Goal: Task Accomplishment & Management: Manage account settings

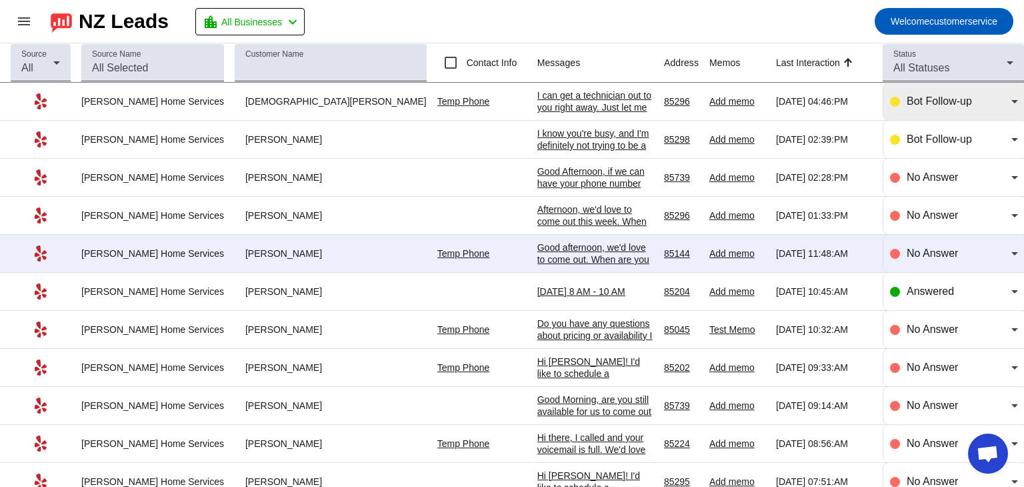
click at [1007, 103] on icon at bounding box center [1015, 101] width 16 height 16
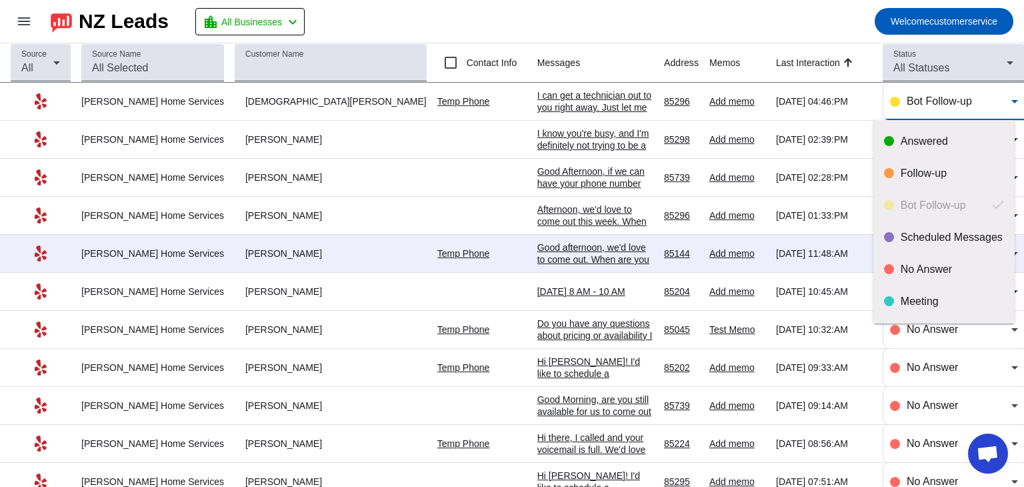
click at [1006, 103] on div at bounding box center [512, 243] width 1024 height 487
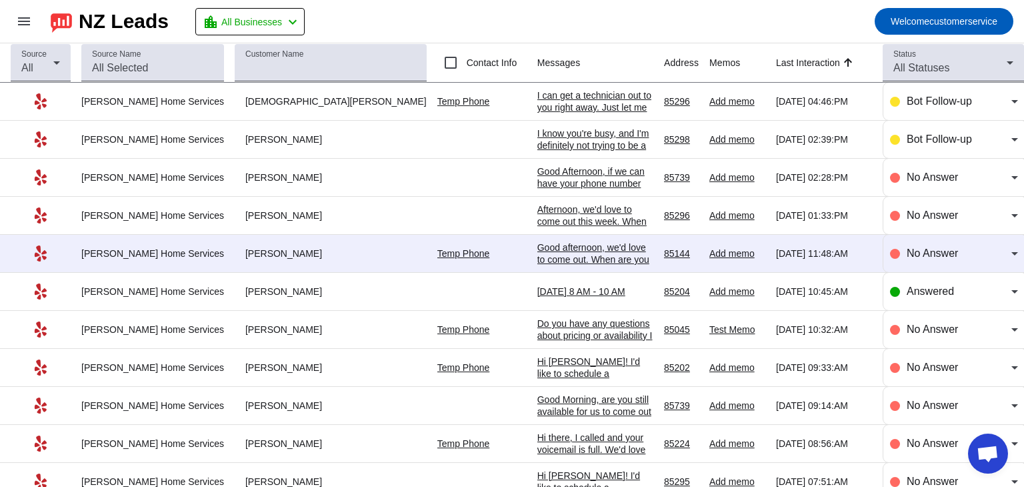
click at [538, 101] on div "I can get a technician out to you right away. Just let me know what time works …" at bounding box center [596, 131] width 116 height 84
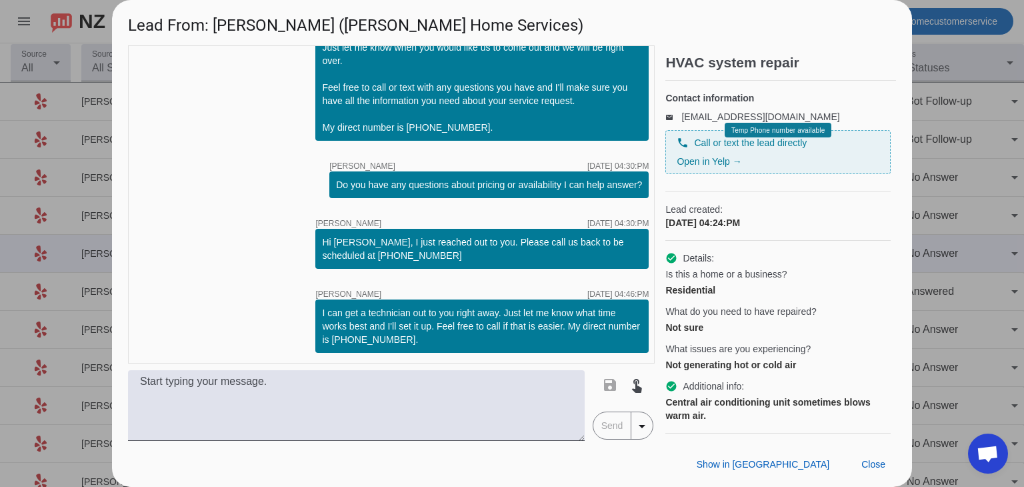
scroll to position [112, 0]
click at [872, 462] on span "Close" at bounding box center [874, 464] width 24 height 11
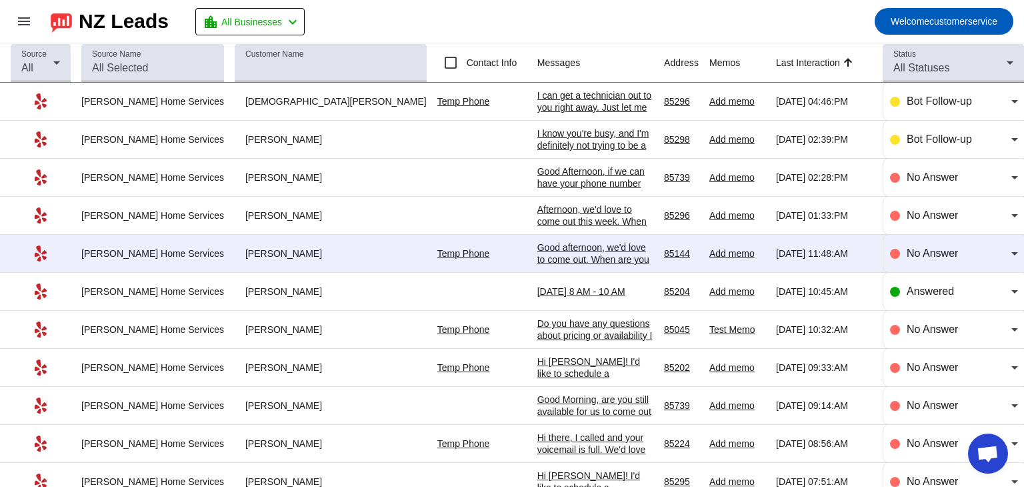
click at [538, 98] on div "I can get a technician out to you right away. Just let me know what time works …" at bounding box center [596, 131] width 116 height 84
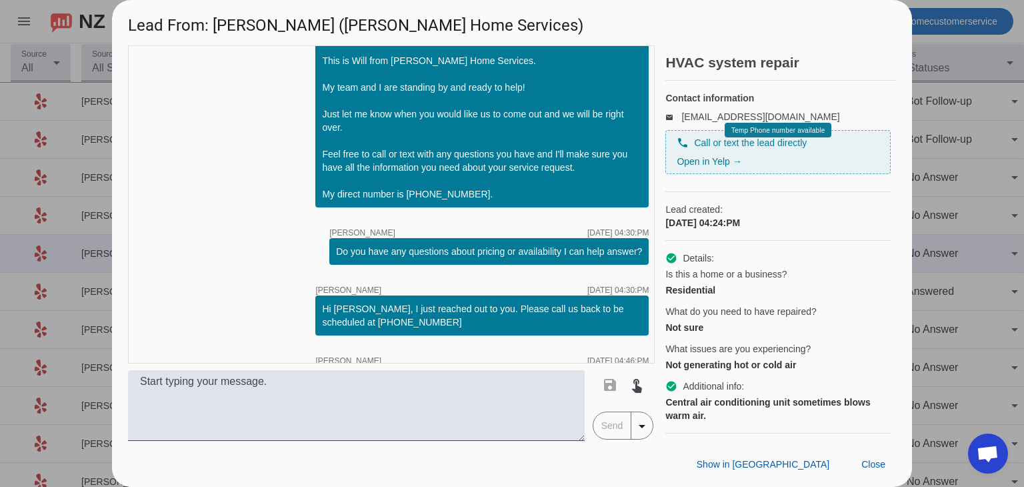
scroll to position [0, 0]
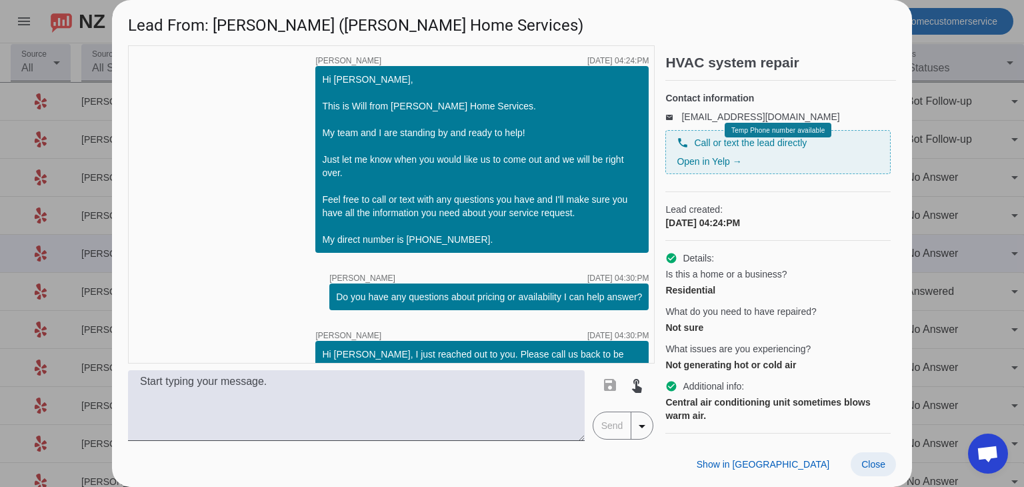
click at [882, 462] on span "Close" at bounding box center [874, 464] width 24 height 11
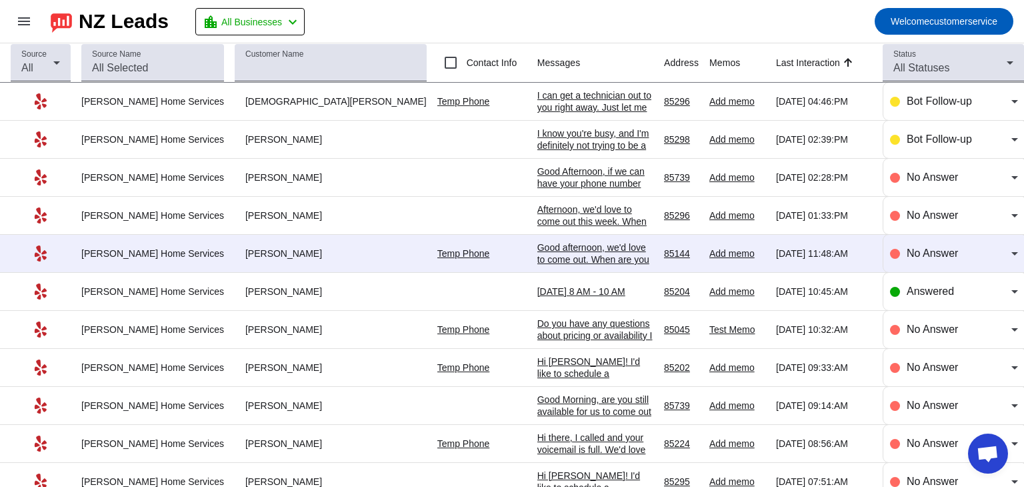
click at [574, 133] on div "I know you're busy, and I'm definitely not trying to be a pest, I just want to …" at bounding box center [596, 169] width 116 height 84
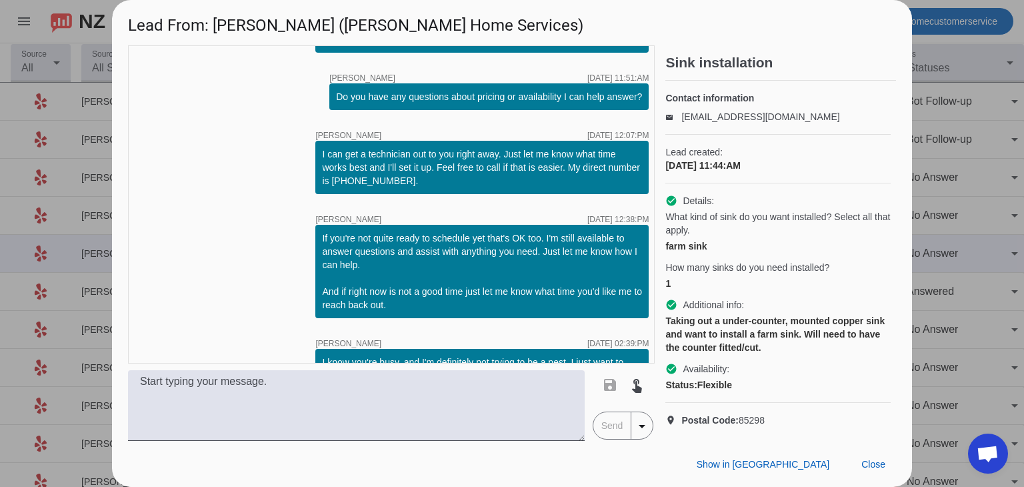
scroll to position [263, 0]
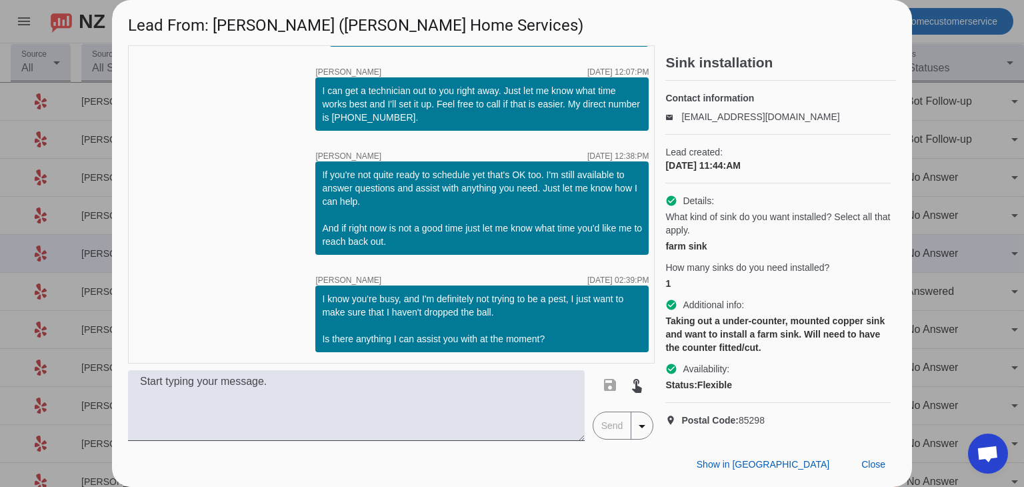
click at [646, 422] on mat-icon "arrow_drop_down" at bounding box center [642, 426] width 16 height 16
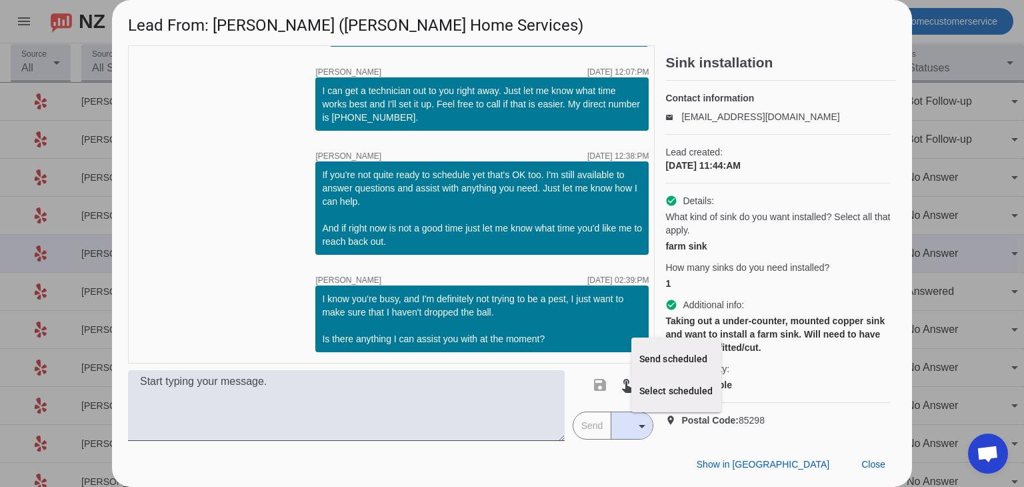
click at [639, 427] on div at bounding box center [512, 243] width 1024 height 487
click at [641, 428] on mat-icon "arrow_drop_down" at bounding box center [642, 426] width 16 height 16
click at [644, 451] on div at bounding box center [512, 243] width 1024 height 487
click at [870, 460] on span "Close" at bounding box center [874, 464] width 24 height 11
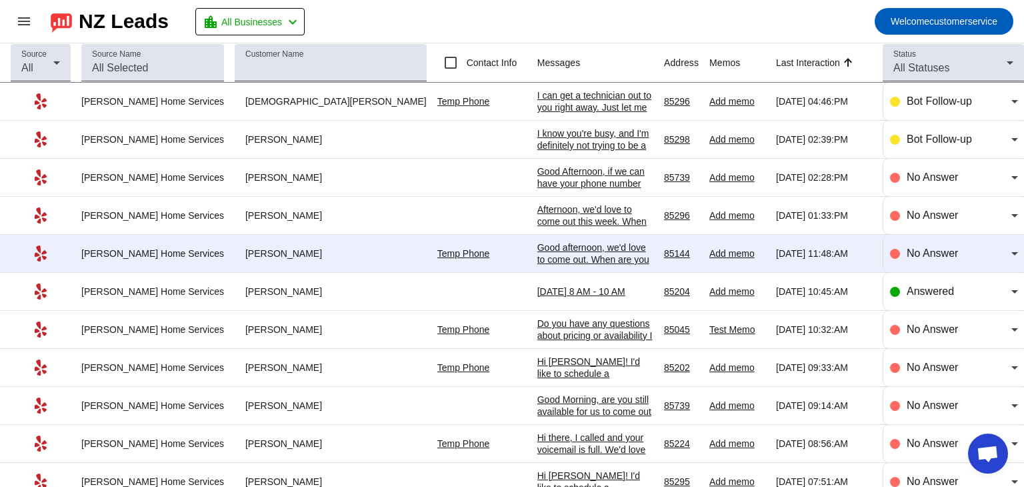
click at [538, 251] on div "Good afternoon, we'd love to come out. When are you available." at bounding box center [596, 259] width 116 height 36
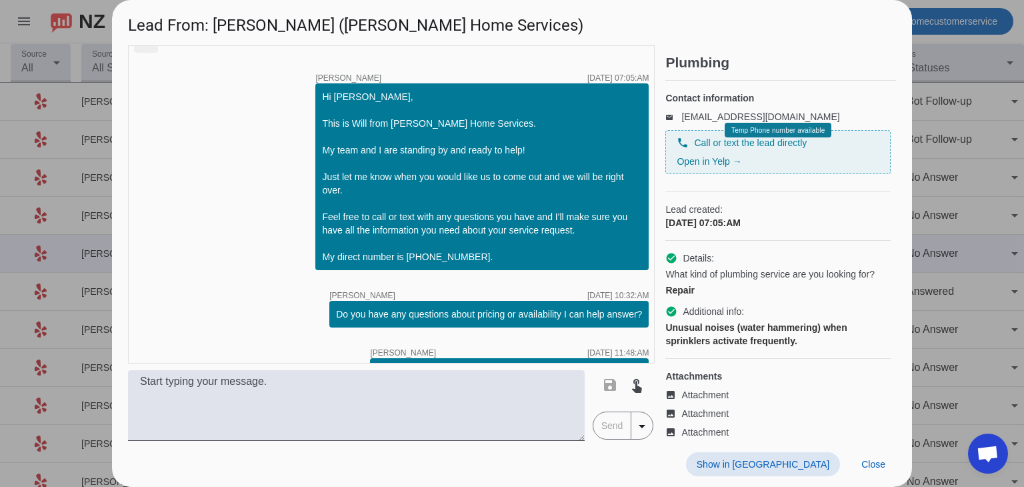
scroll to position [379, 0]
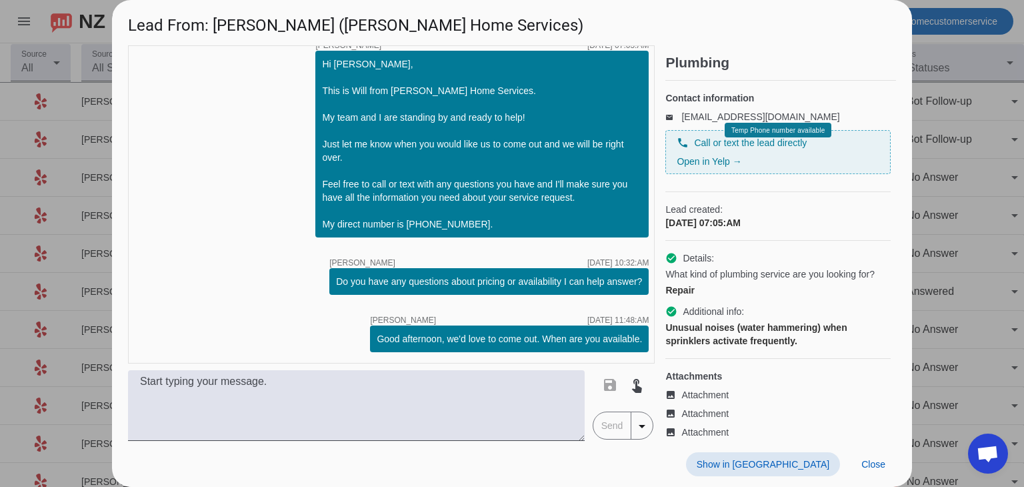
click at [641, 422] on mat-icon "arrow_drop_down" at bounding box center [642, 426] width 16 height 16
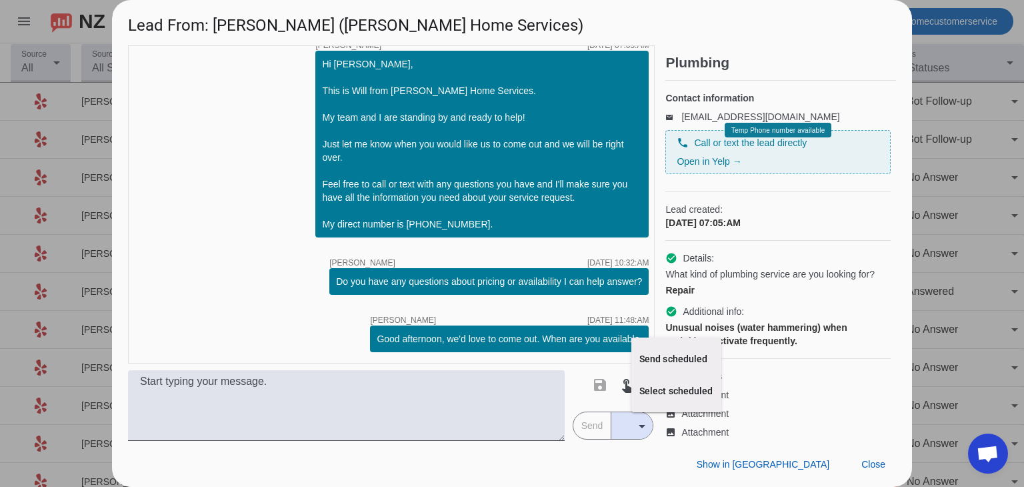
click at [866, 458] on div at bounding box center [512, 243] width 1024 height 487
click at [872, 463] on span "Close" at bounding box center [874, 464] width 24 height 11
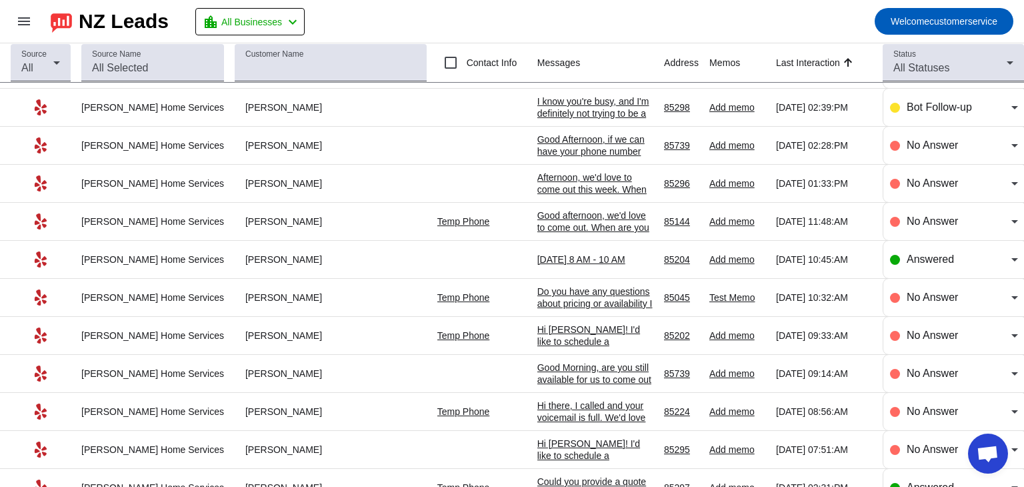
scroll to position [126, 0]
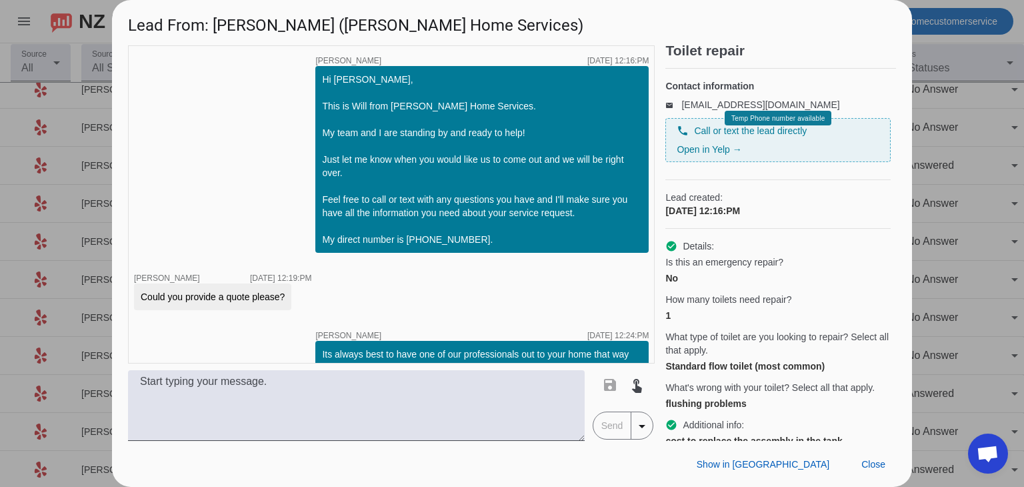
scroll to position [0, 0]
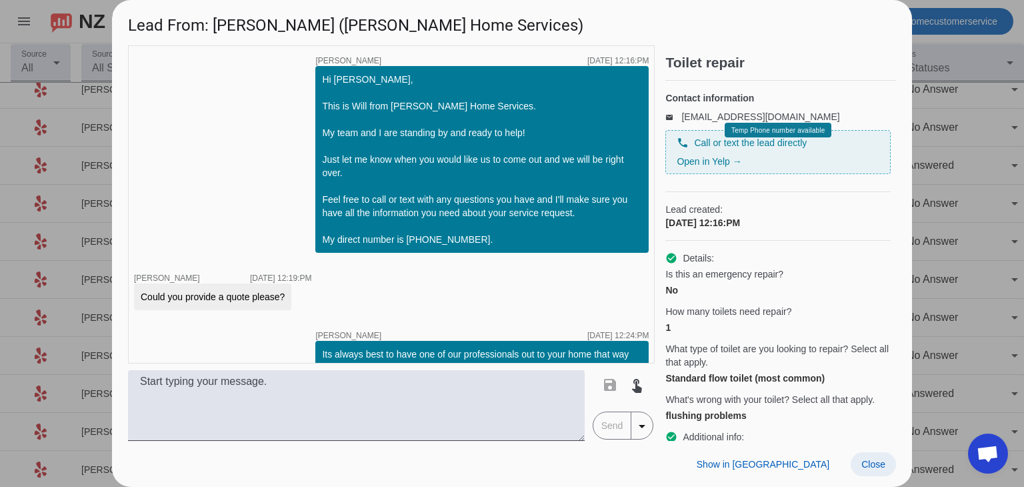
click at [881, 466] on span "Close" at bounding box center [874, 464] width 24 height 11
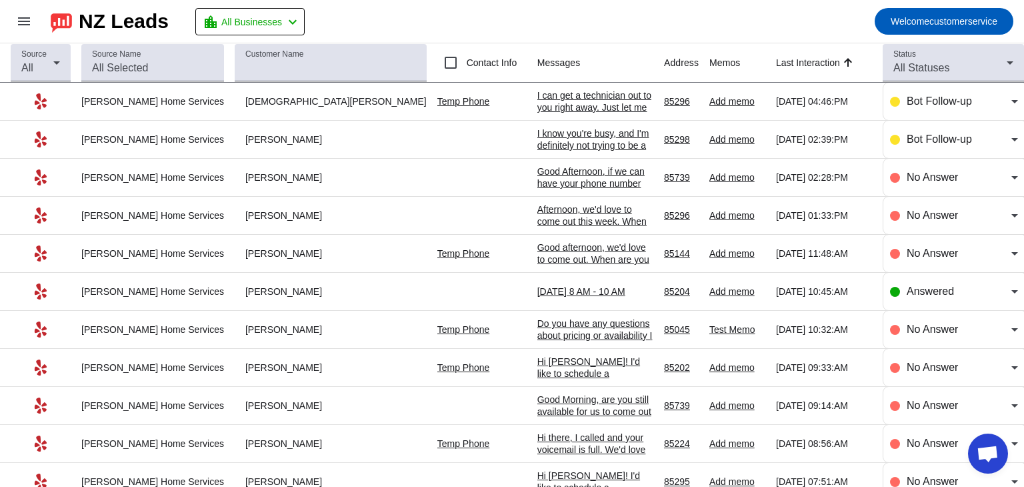
click at [609, 15] on mat-toolbar-row "menu NZ Leads location_city All Businesses chevron_left Welcome customerservice" at bounding box center [512, 21] width 1024 height 43
click at [1012, 290] on icon at bounding box center [1015, 291] width 7 height 3
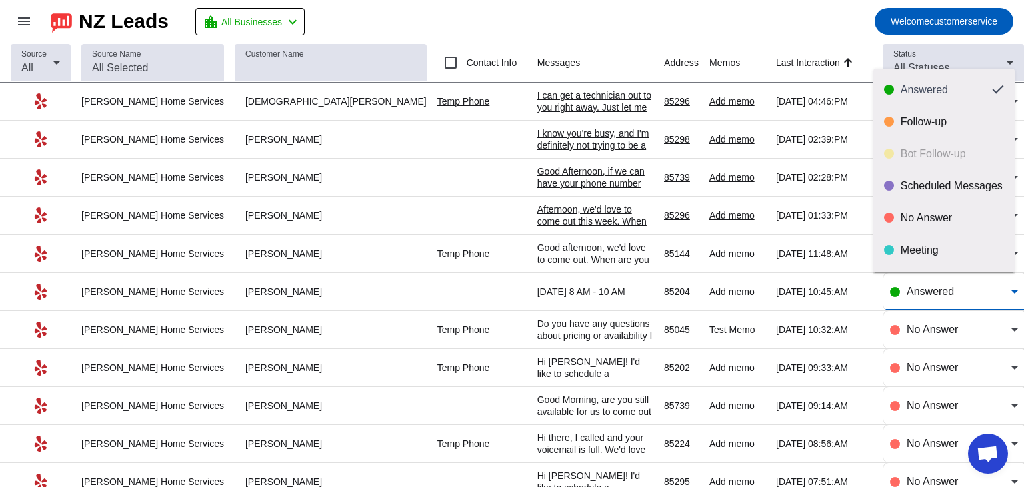
click at [576, 24] on div at bounding box center [512, 243] width 1024 height 487
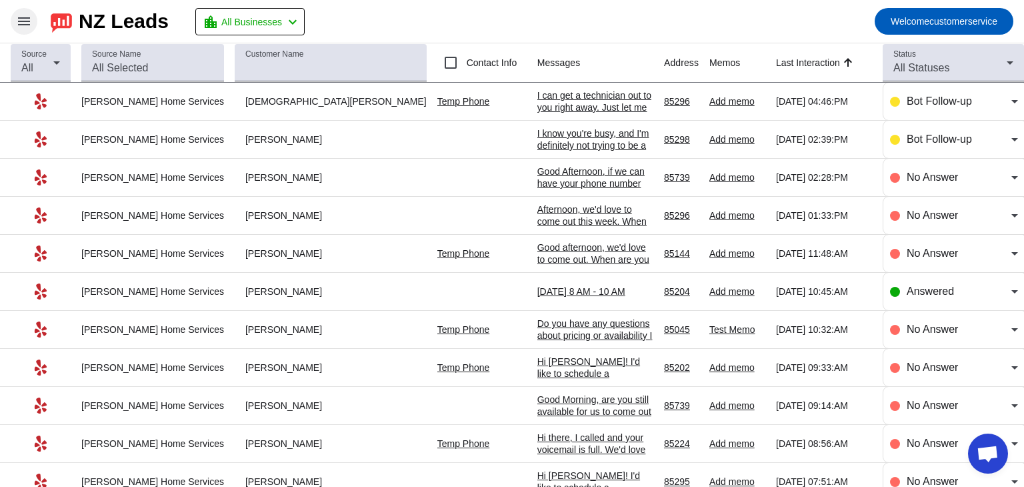
click at [21, 22] on mat-icon "menu" at bounding box center [24, 21] width 16 height 16
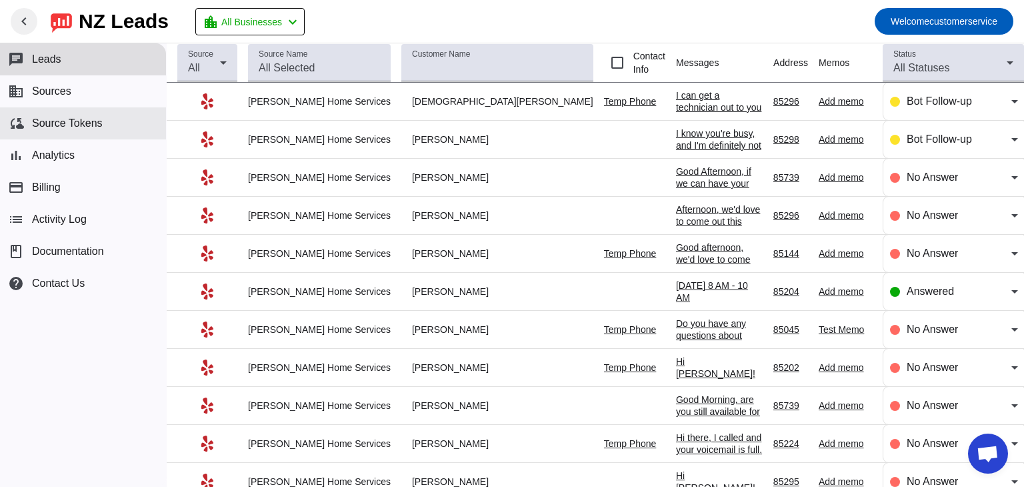
click at [61, 110] on button "cloud_sync Source Tokens" at bounding box center [83, 123] width 166 height 32
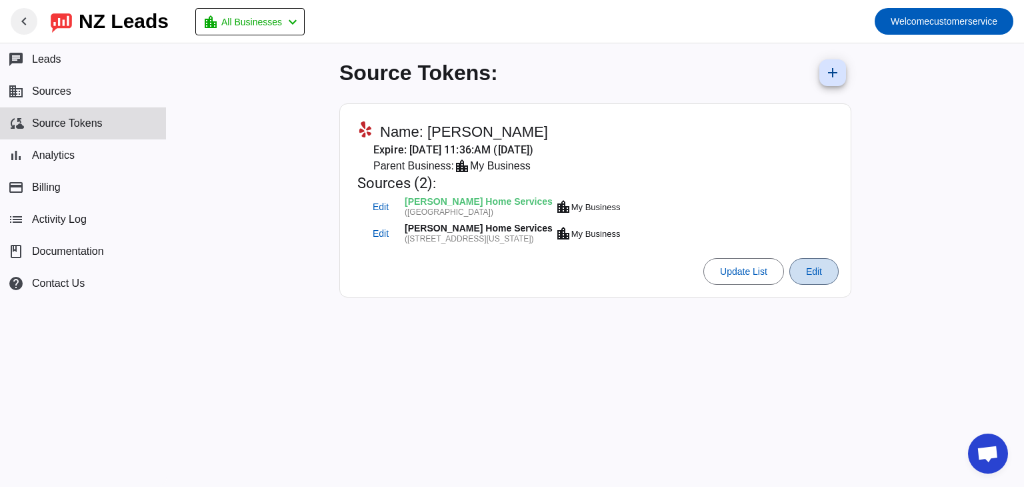
click at [821, 273] on span "Edit" at bounding box center [814, 271] width 16 height 11
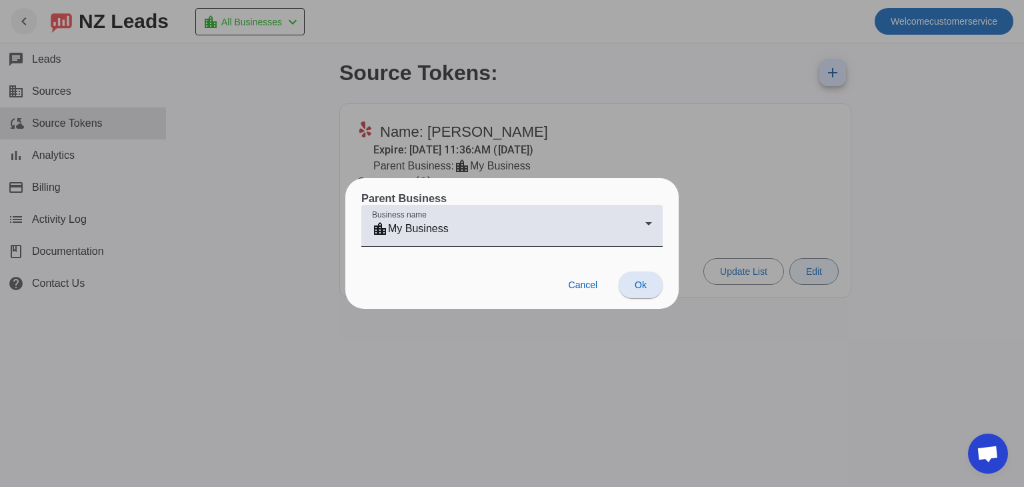
click at [822, 274] on div at bounding box center [512, 243] width 1024 height 487
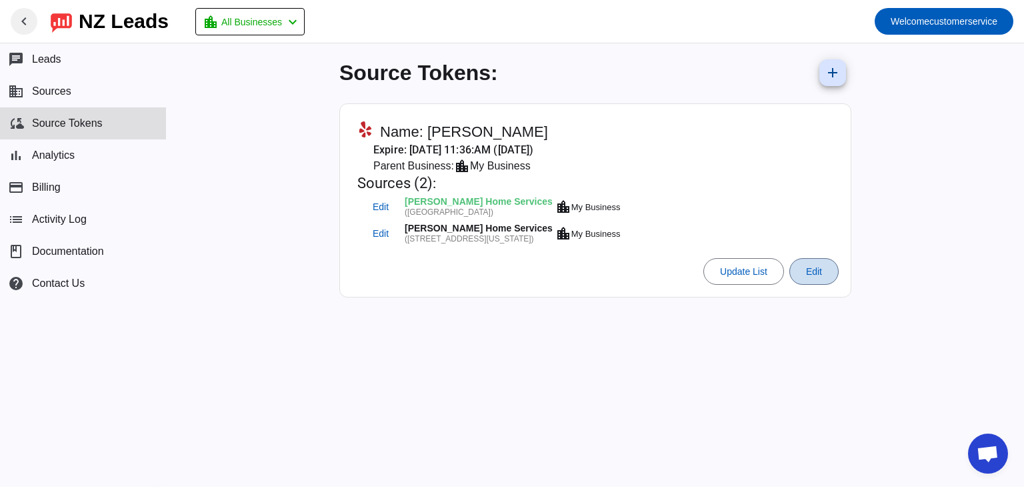
click at [822, 266] on span "Edit" at bounding box center [814, 271] width 16 height 11
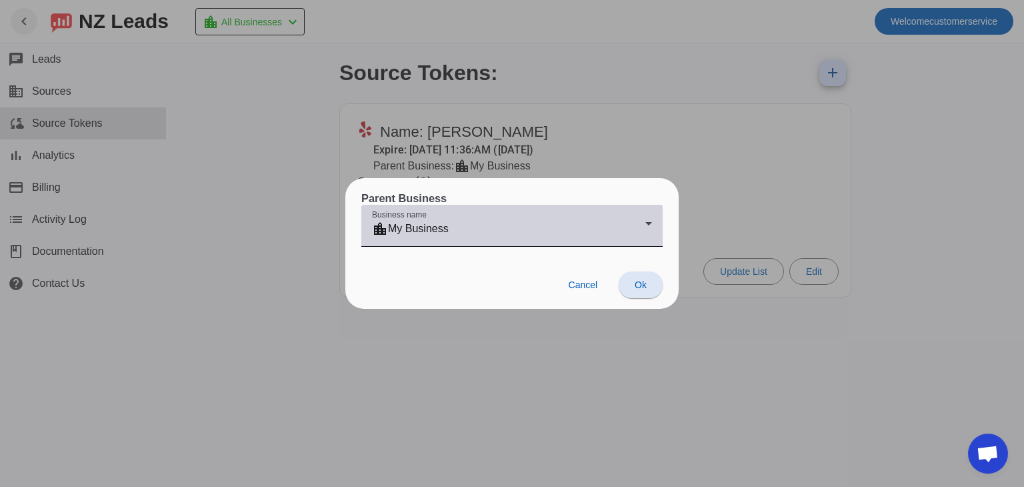
click at [638, 226] on div "location_city My Business" at bounding box center [508, 229] width 273 height 16
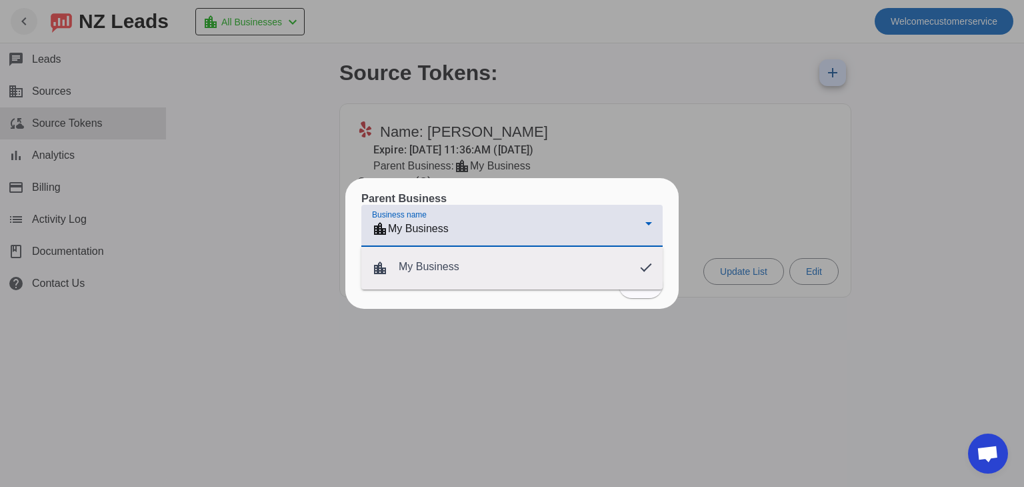
click at [887, 183] on div at bounding box center [512, 243] width 1024 height 487
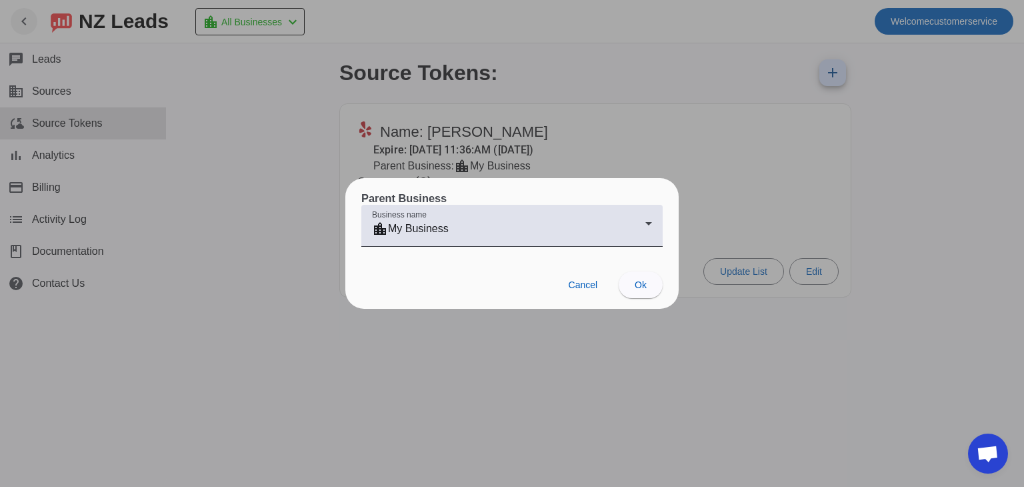
click at [888, 184] on div at bounding box center [512, 243] width 1024 height 487
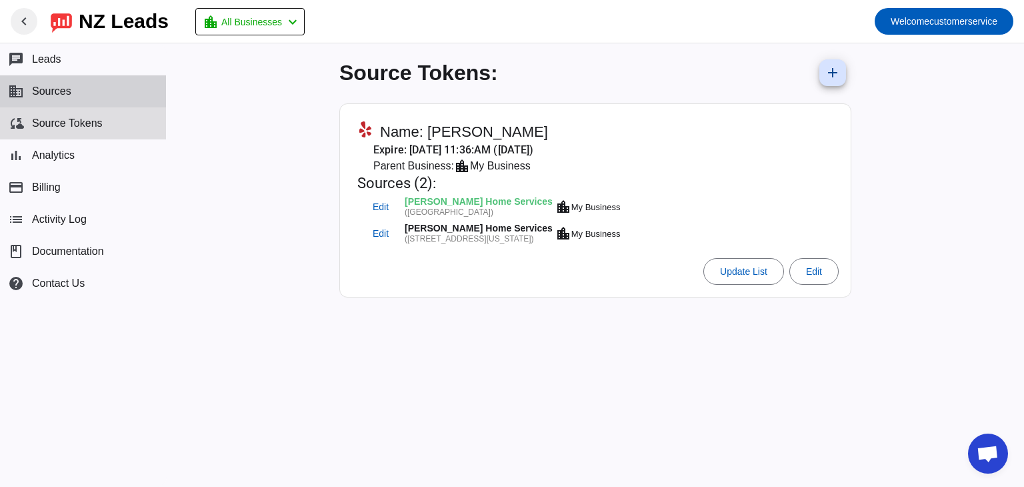
click at [55, 94] on span "Sources" at bounding box center [51, 91] width 39 height 12
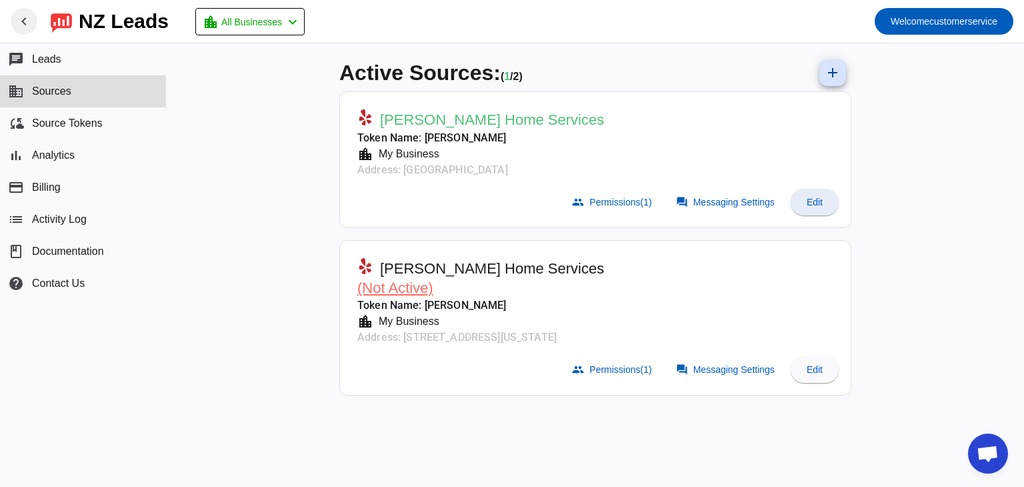
click at [812, 201] on span "Edit" at bounding box center [815, 202] width 16 height 11
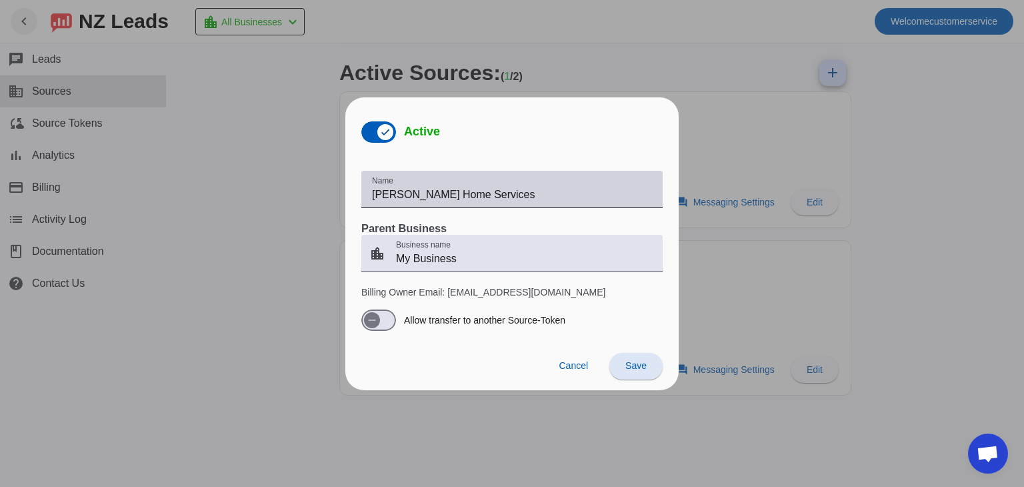
click at [534, 195] on input "[PERSON_NAME] Home Services" at bounding box center [512, 195] width 280 height 16
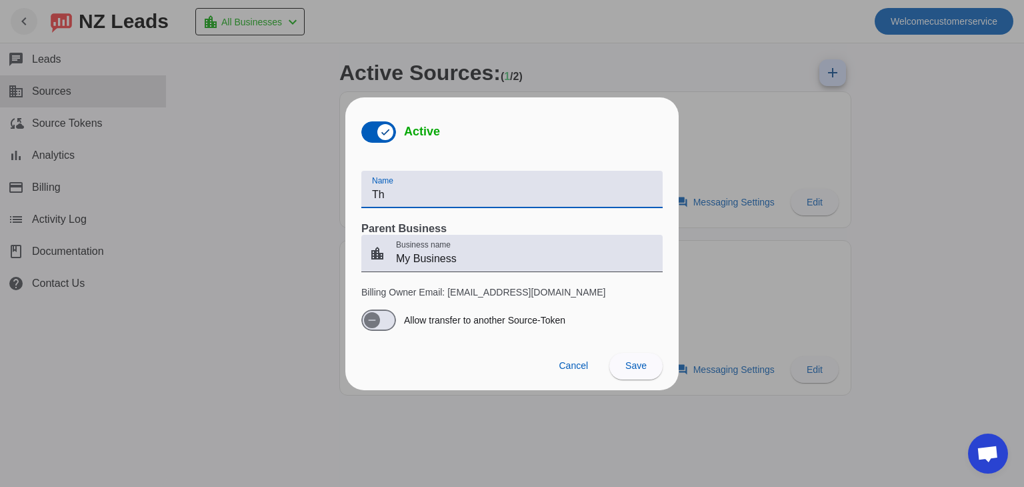
type input "T"
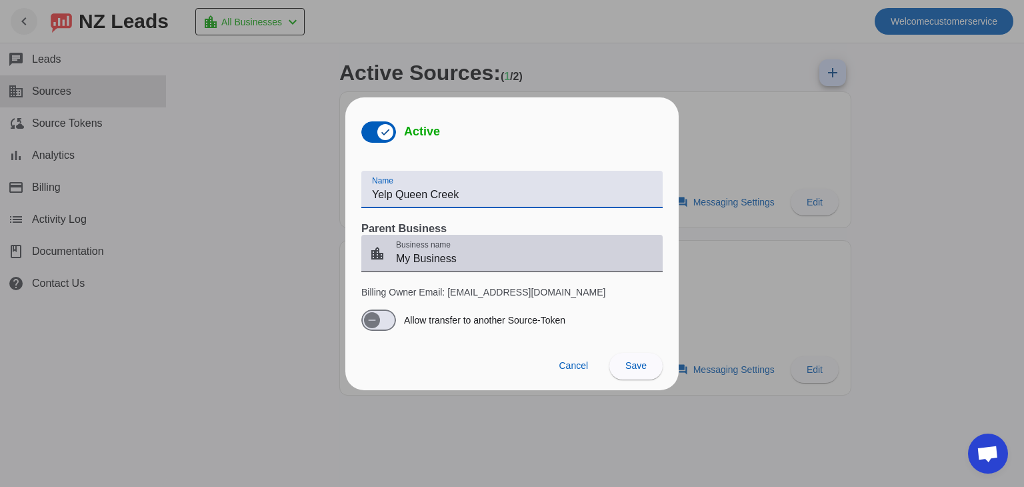
type input "Yelp Queen Creek"
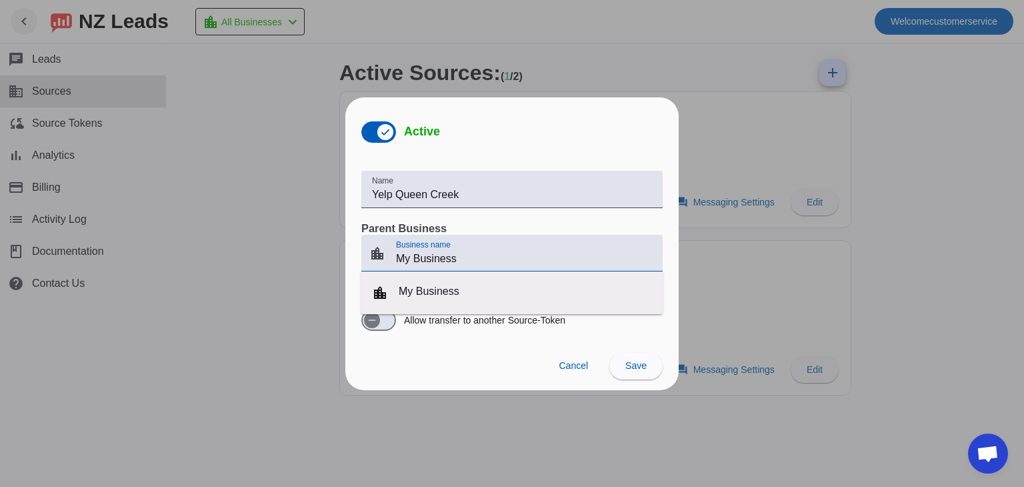
click at [467, 258] on input "My Business" at bounding box center [524, 259] width 256 height 16
click at [635, 363] on span "Save" at bounding box center [636, 365] width 21 height 11
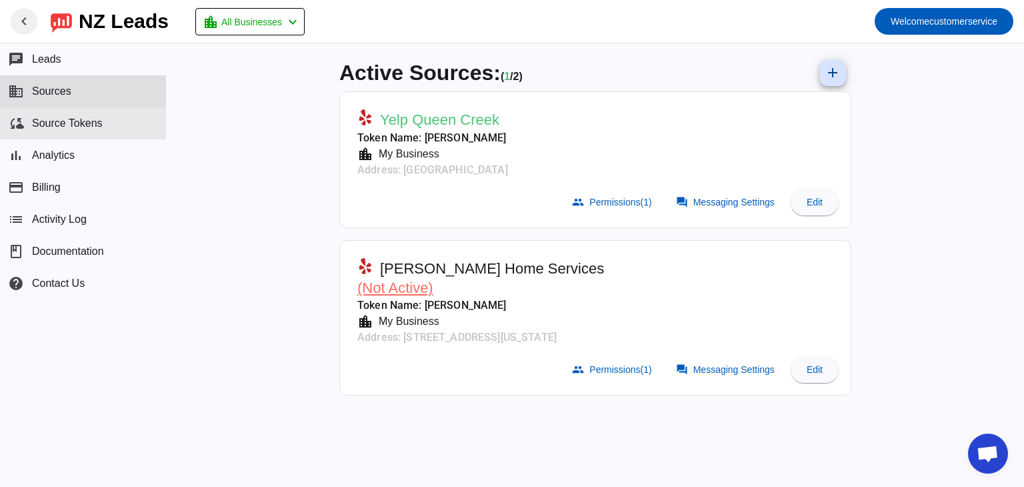
click at [69, 126] on span "Source Tokens" at bounding box center [67, 123] width 71 height 12
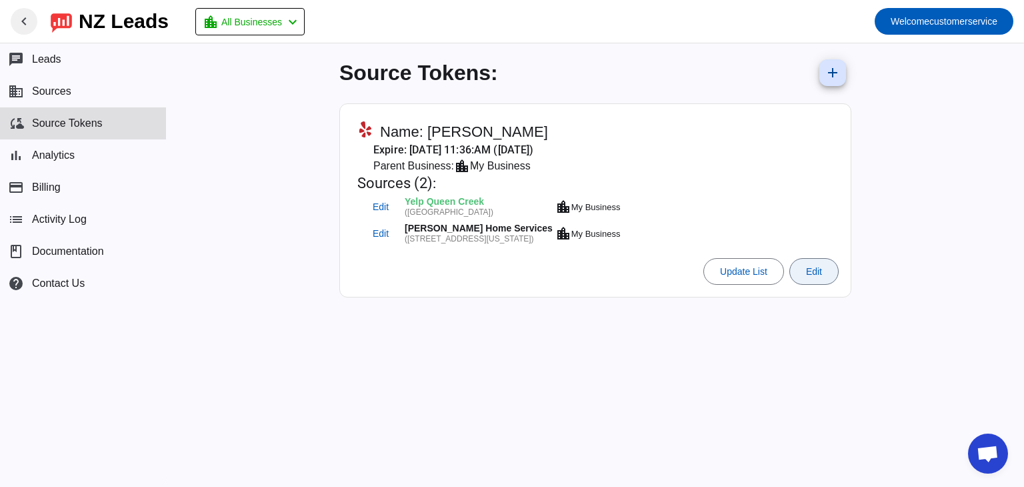
click at [826, 267] on span at bounding box center [814, 271] width 48 height 32
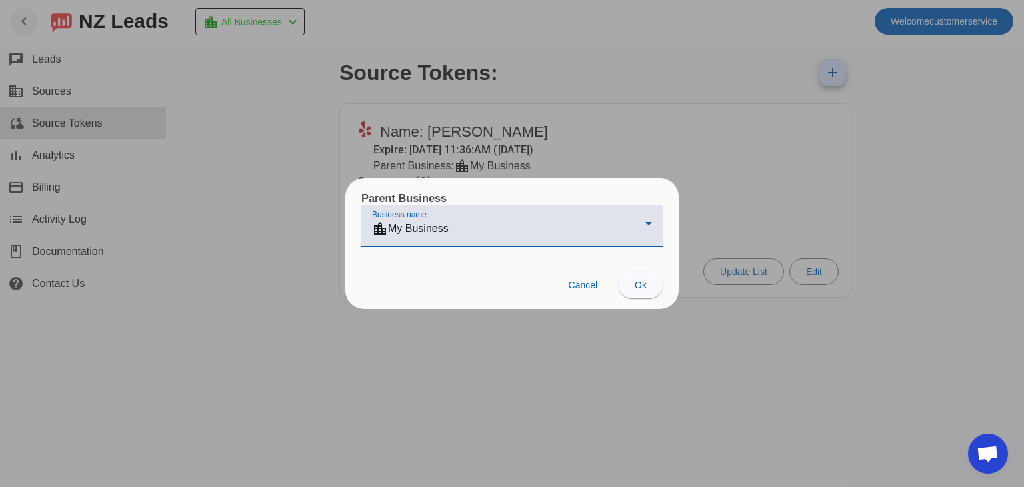
click at [484, 231] on div "location_city My Business" at bounding box center [508, 229] width 273 height 16
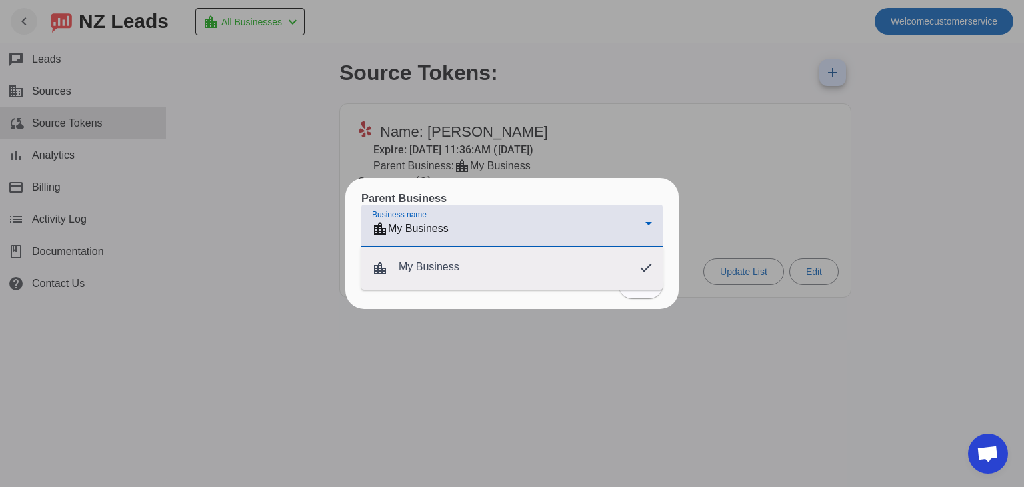
click at [484, 231] on div at bounding box center [512, 243] width 1024 height 487
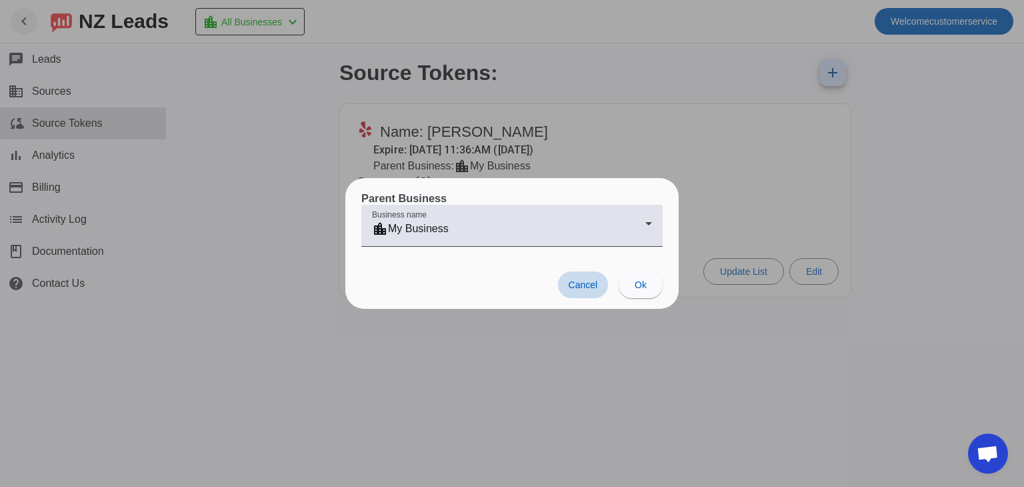
click at [586, 284] on span "Cancel" at bounding box center [583, 284] width 29 height 11
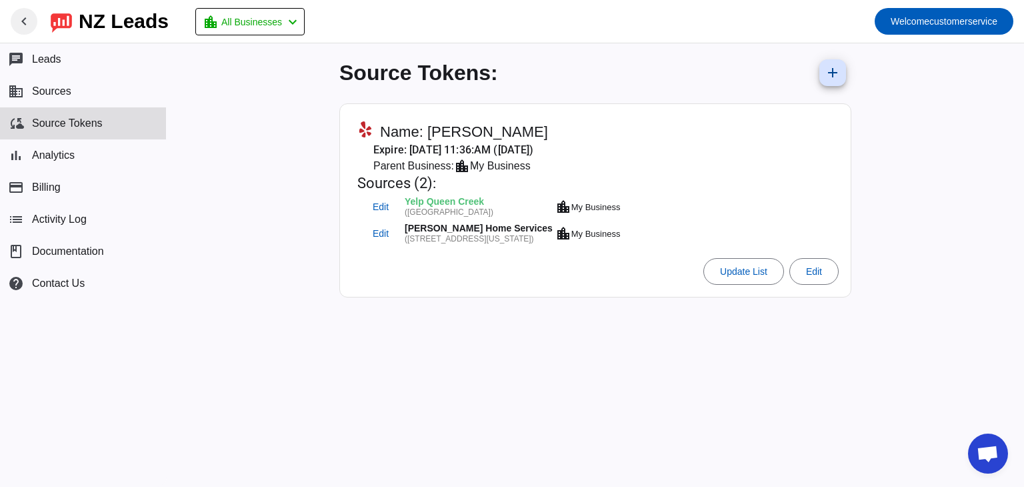
click at [459, 129] on span "Name: [PERSON_NAME]" at bounding box center [464, 132] width 168 height 19
click at [820, 269] on span "Edit" at bounding box center [814, 271] width 16 height 11
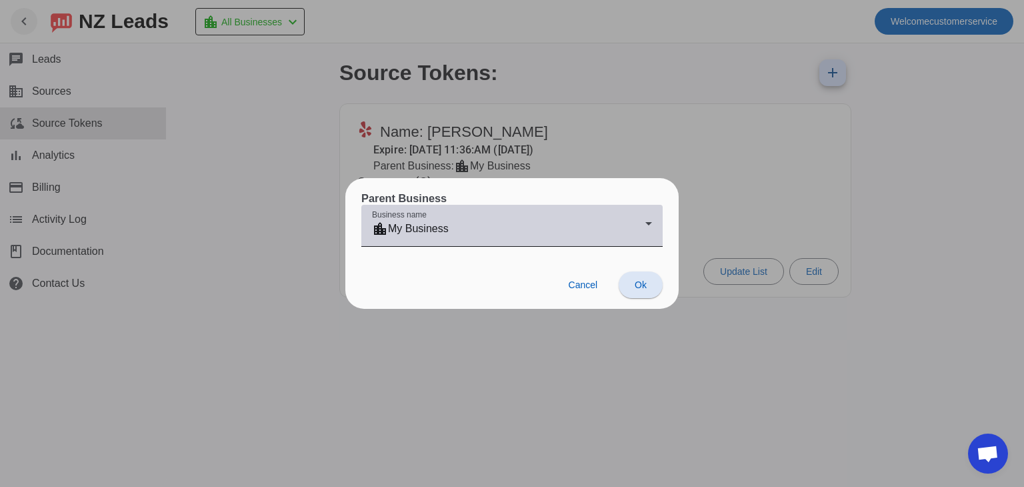
click at [645, 227] on icon at bounding box center [649, 223] width 16 height 16
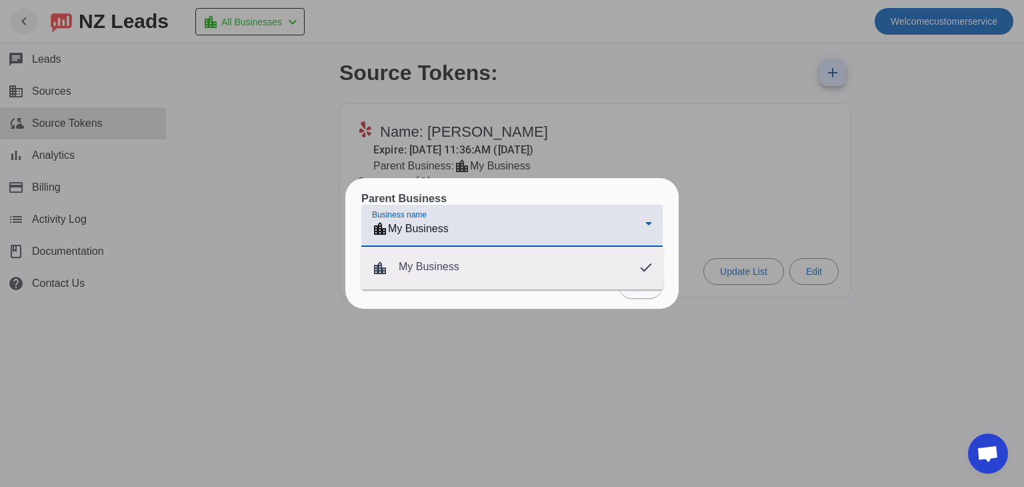
click at [691, 372] on div at bounding box center [512, 243] width 1024 height 487
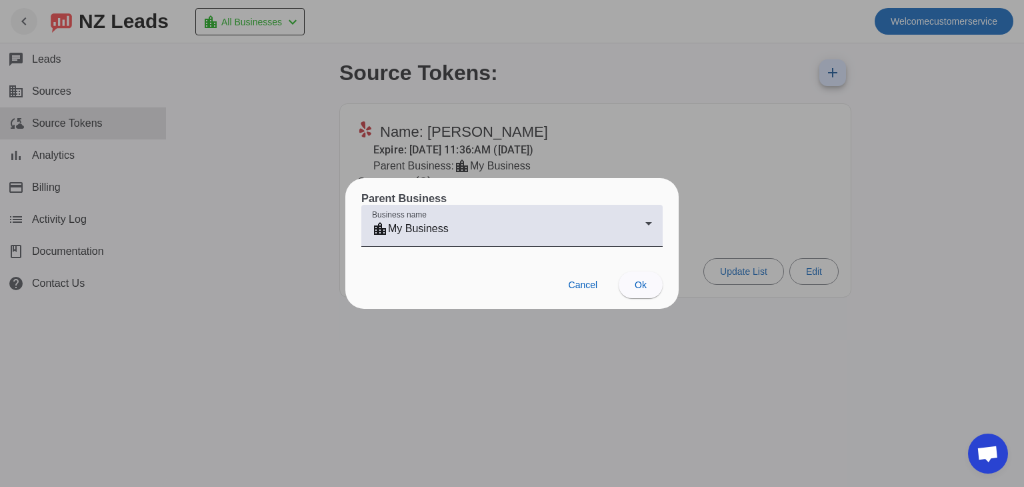
click at [578, 372] on div at bounding box center [512, 243] width 1024 height 487
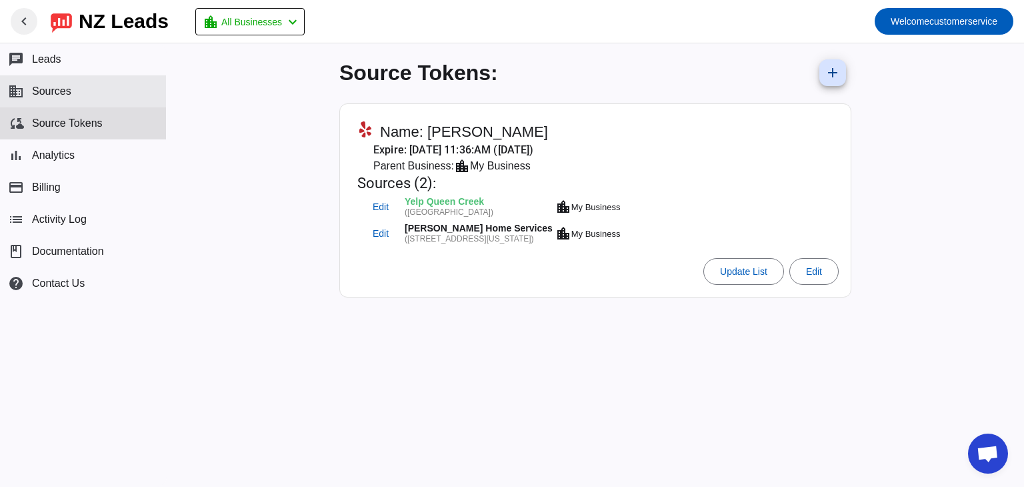
click at [57, 85] on span "Sources" at bounding box center [51, 91] width 39 height 12
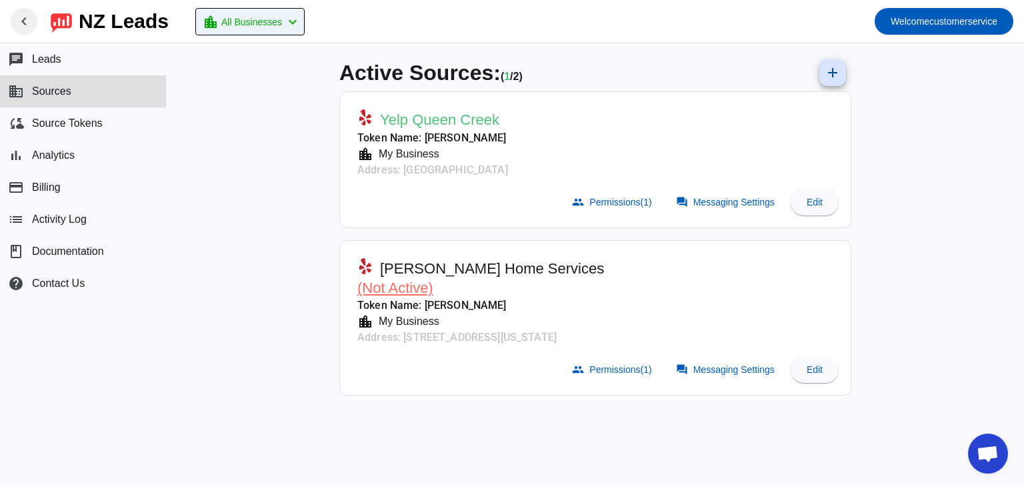
click at [296, 21] on div "location_city All Businesses chevron_left" at bounding box center [252, 22] width 98 height 19
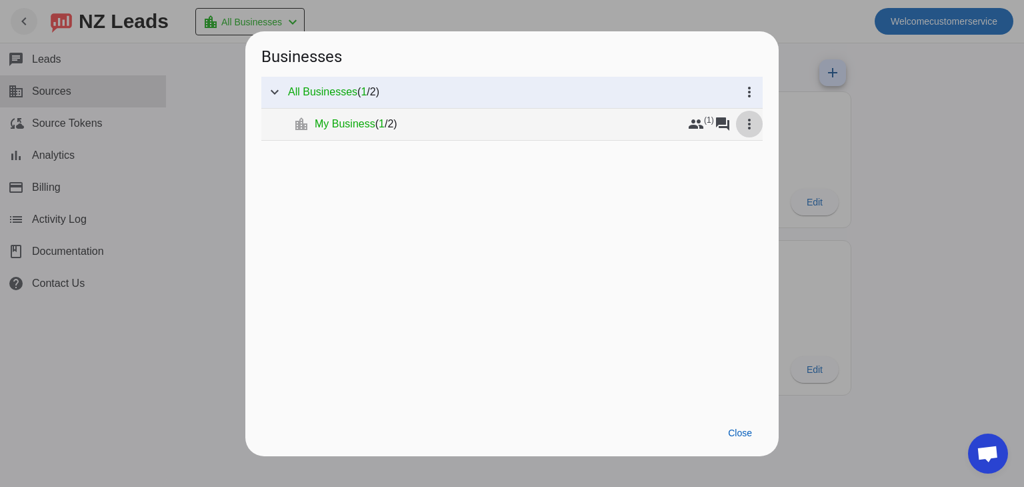
click at [754, 125] on mat-icon "more_vert" at bounding box center [750, 124] width 16 height 16
click at [747, 88] on div at bounding box center [512, 243] width 1024 height 487
click at [750, 127] on mat-icon "more_vert" at bounding box center [750, 124] width 16 height 16
click at [772, 187] on span "Edit" at bounding box center [776, 190] width 16 height 11
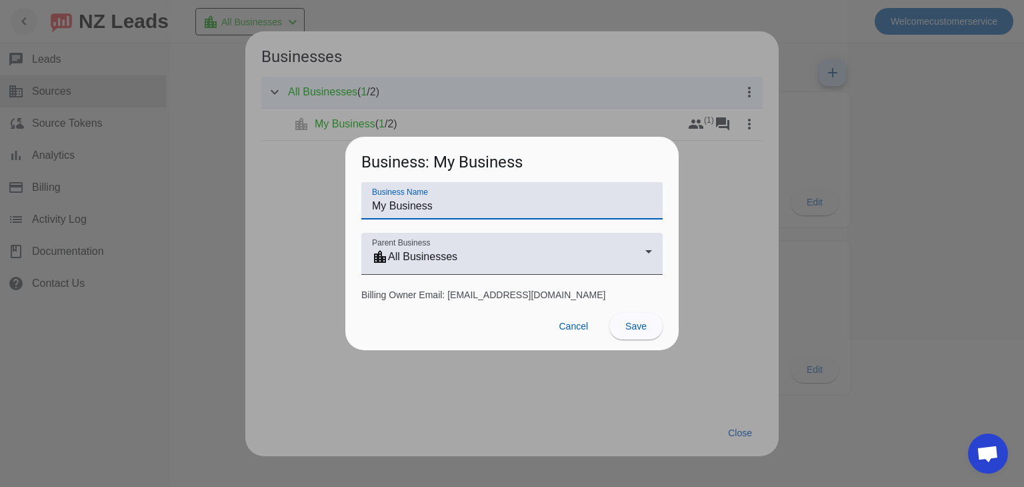
drag, startPoint x: 450, startPoint y: 204, endPoint x: 350, endPoint y: 213, distance: 100.5
click at [350, 213] on div "Business Name My Business Parent Business location_city All Businesses Billing …" at bounding box center [511, 241] width 333 height 119
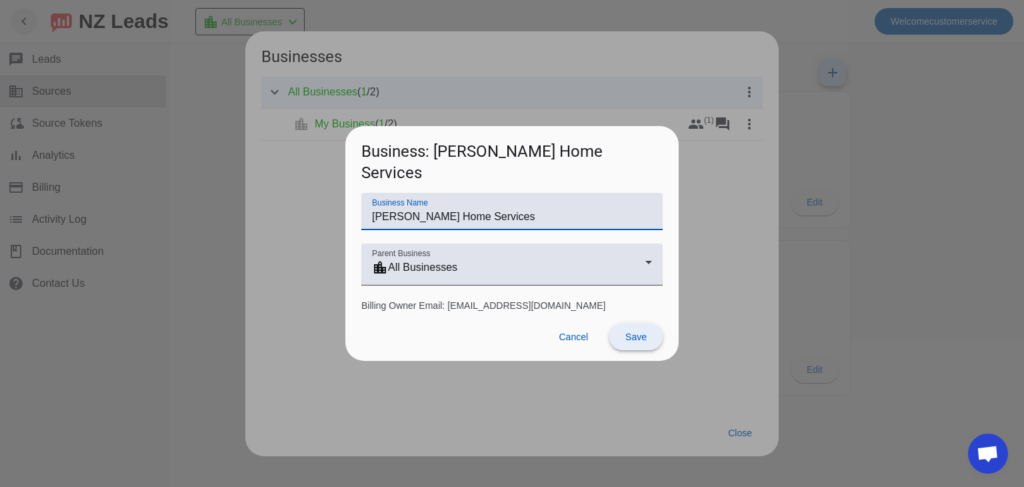
type input "[PERSON_NAME] Home Services"
click at [640, 331] on span "Save" at bounding box center [636, 336] width 21 height 11
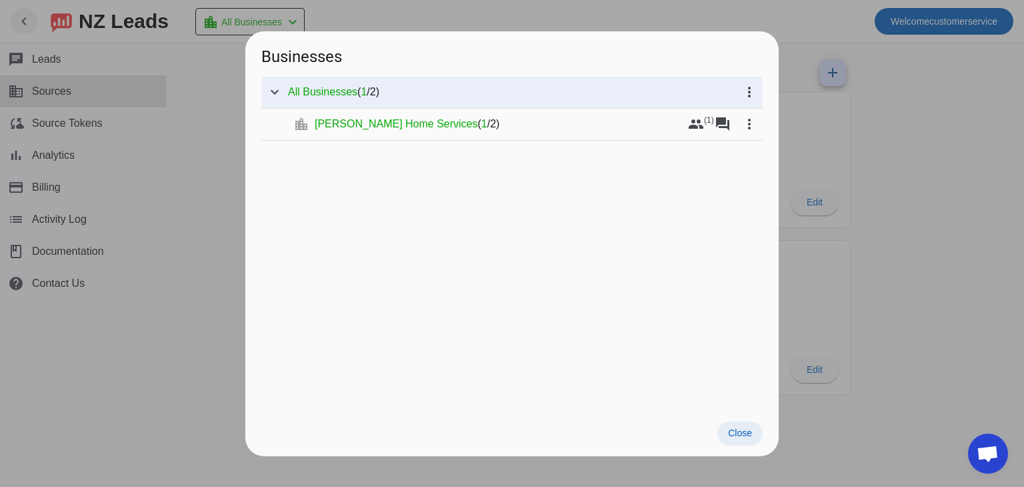
click at [736, 433] on span "Close" at bounding box center [740, 433] width 24 height 11
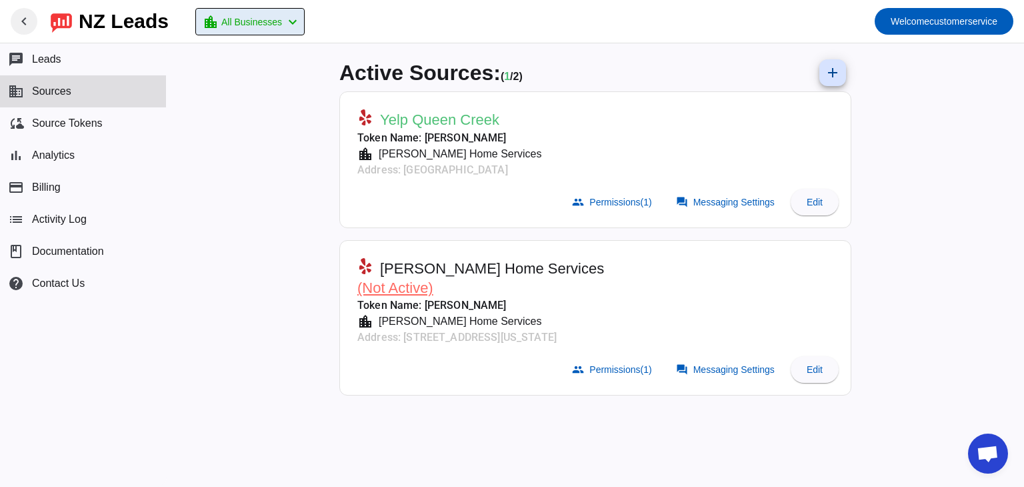
drag, startPoint x: 45, startPoint y: 55, endPoint x: 123, endPoint y: 90, distance: 85.1
click at [46, 55] on span "Leads" at bounding box center [46, 59] width 29 height 12
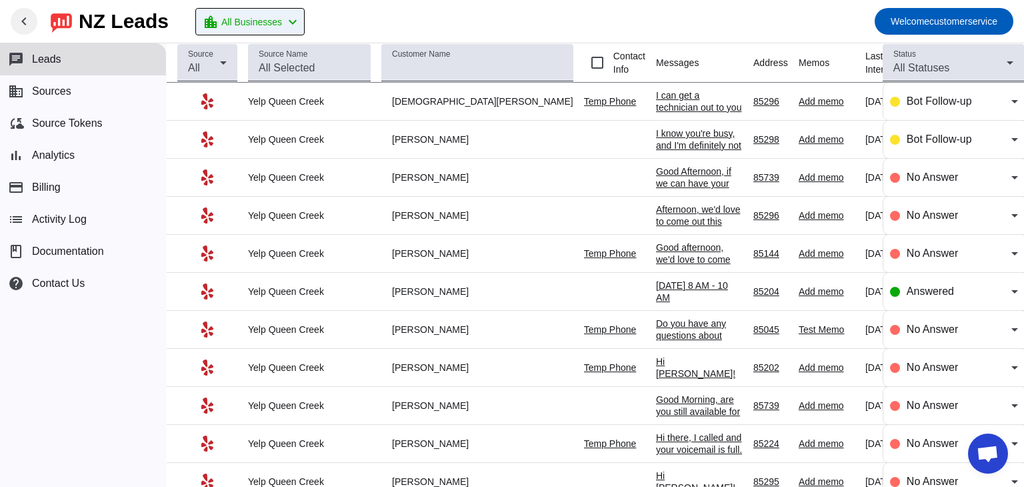
click at [301, 23] on mat-icon "chevron_left" at bounding box center [293, 22] width 16 height 16
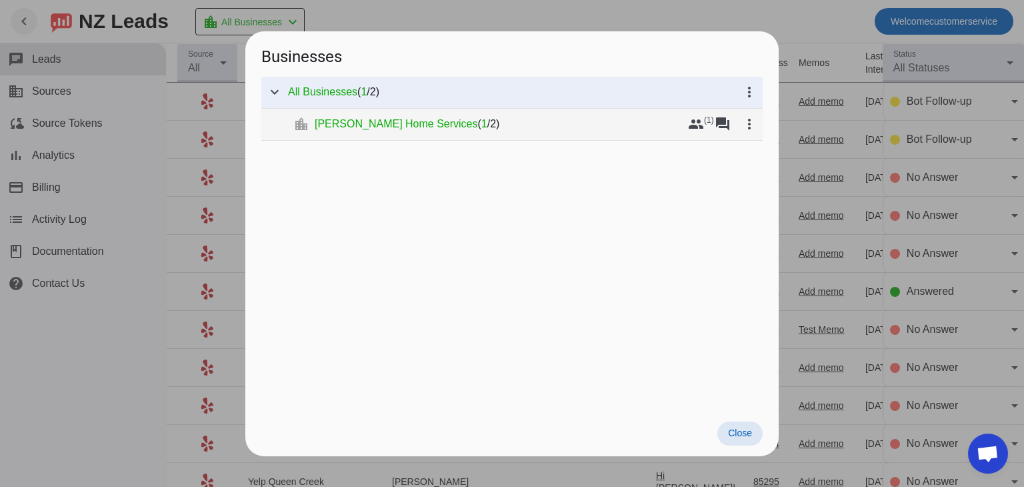
click at [359, 123] on span "[PERSON_NAME] Home Services" at bounding box center [396, 123] width 163 height 13
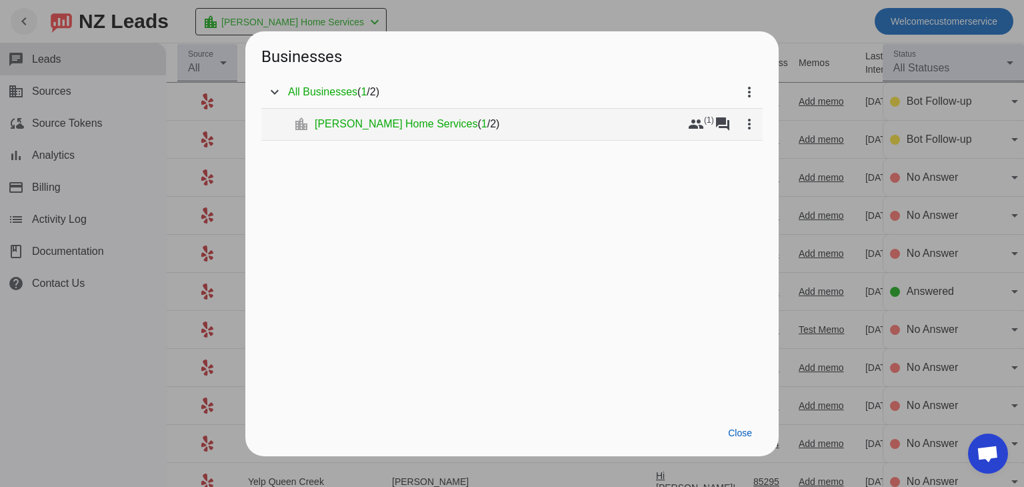
click at [376, 123] on span "[PERSON_NAME] Home Services" at bounding box center [396, 123] width 163 height 13
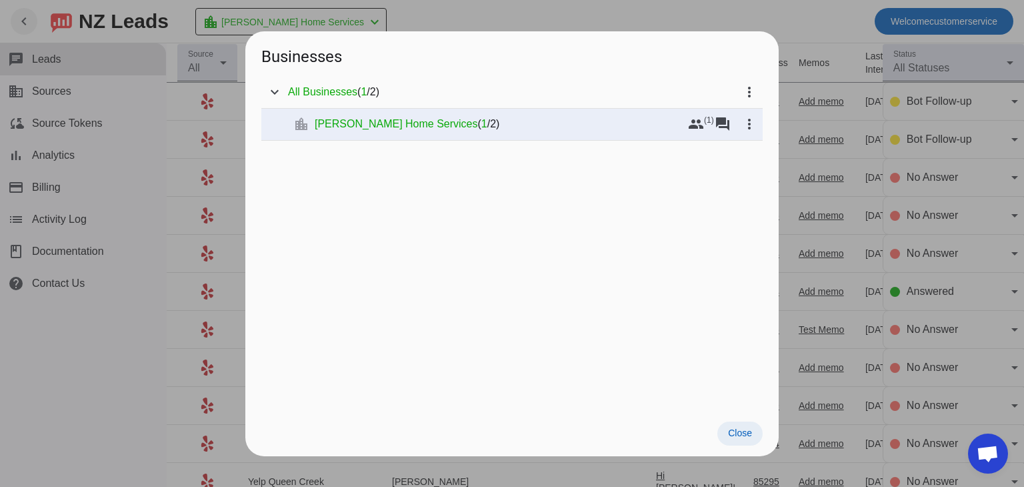
click at [744, 432] on span "Close" at bounding box center [740, 433] width 24 height 11
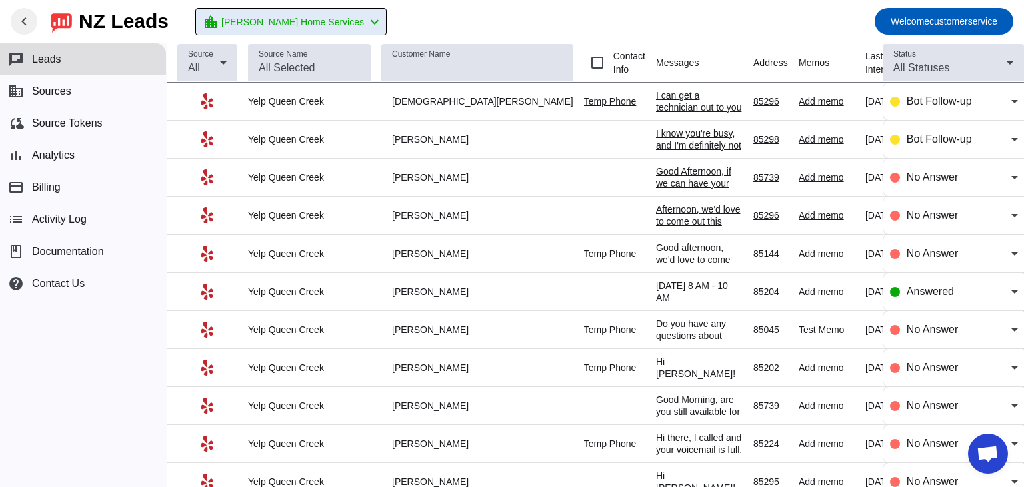
click at [483, 1] on mat-toolbar-row "chevron_left [GEOGRAPHIC_DATA] Leads location_city Thomas Home Services chevron…" at bounding box center [512, 21] width 1024 height 43
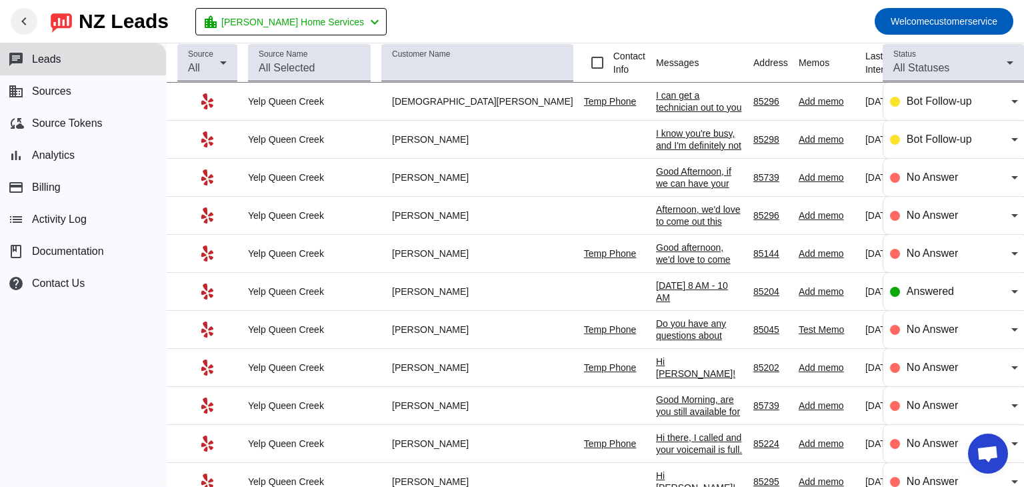
click at [502, 29] on mat-toolbar-row "chevron_left [GEOGRAPHIC_DATA] Leads location_city Thomas Home Services chevron…" at bounding box center [512, 21] width 1024 height 43
click at [66, 89] on span "Sources" at bounding box center [51, 91] width 39 height 12
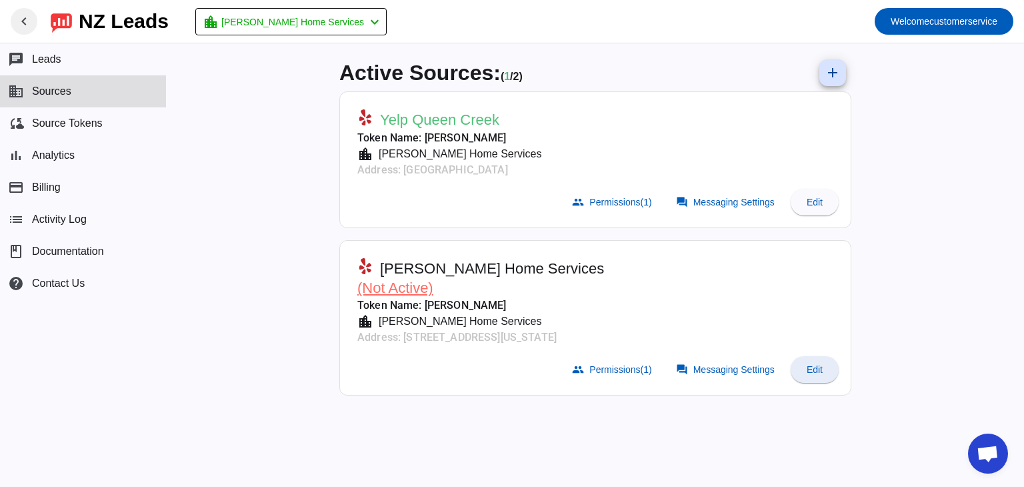
click at [813, 368] on span "Edit" at bounding box center [815, 369] width 16 height 11
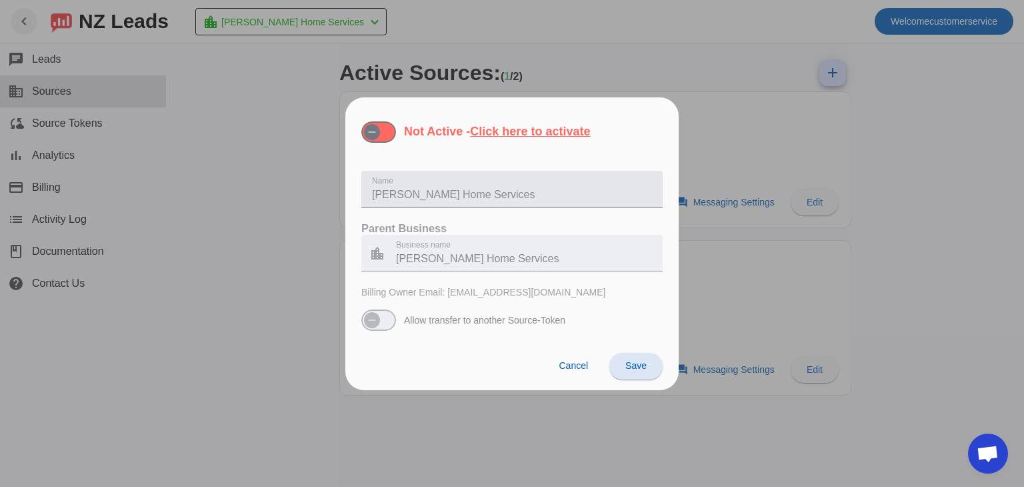
click at [495, 193] on input "[PERSON_NAME] Home Services" at bounding box center [512, 195] width 280 height 16
type input "T"
type input "[PERSON_NAME]"
click at [631, 361] on span "Save" at bounding box center [636, 365] width 21 height 11
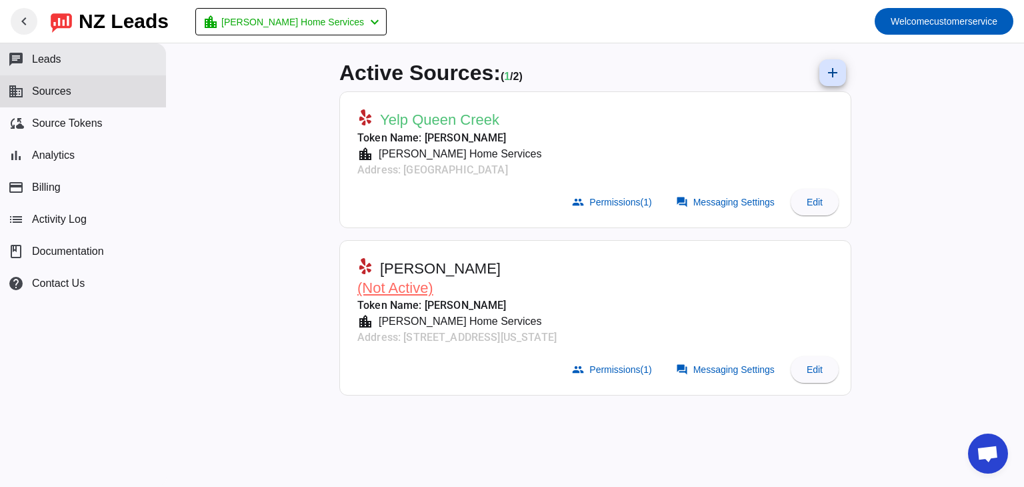
click at [45, 65] on span "Leads" at bounding box center [46, 59] width 29 height 12
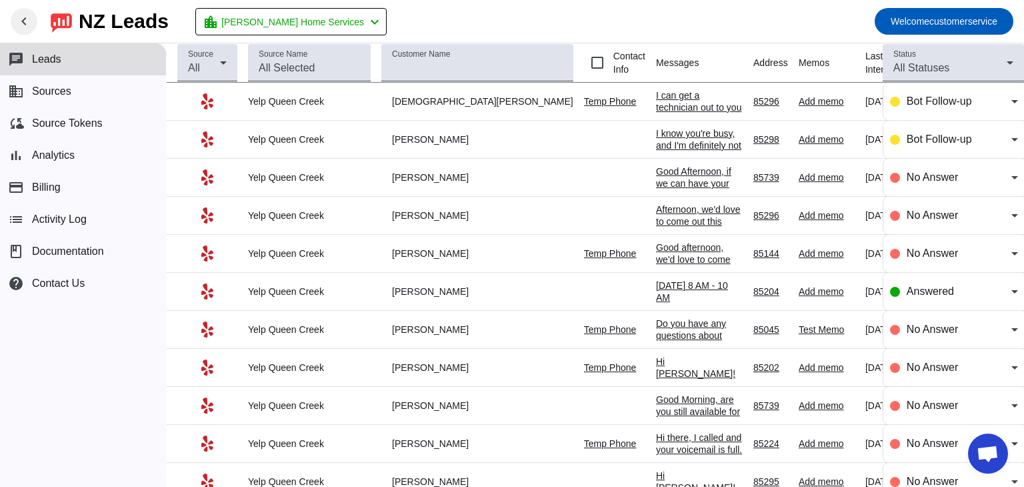
click at [596, 7] on mat-toolbar-row "chevron_left [GEOGRAPHIC_DATA] Leads location_city Thomas Home Services chevron…" at bounding box center [512, 21] width 1024 height 43
